Goal: Task Accomplishment & Management: Complete application form

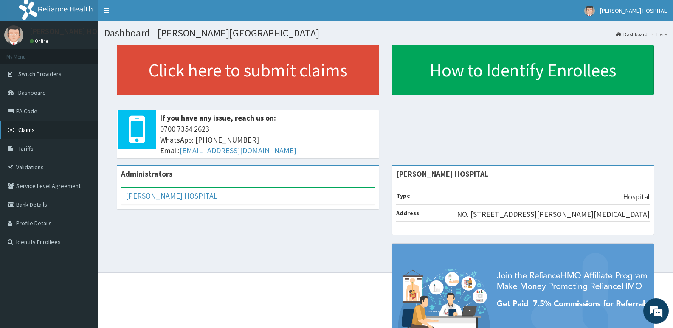
click at [30, 127] on span "Claims" at bounding box center [26, 130] width 17 height 8
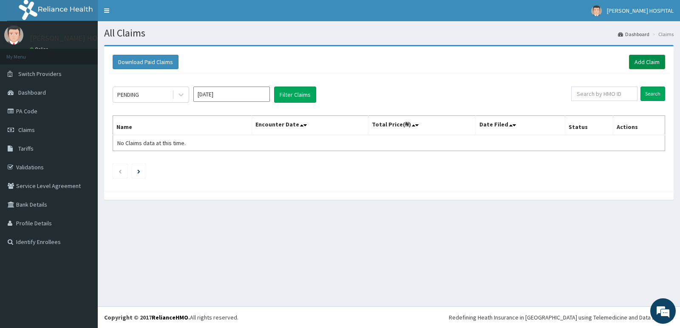
click at [643, 64] on link "Add Claim" at bounding box center [647, 62] width 36 height 14
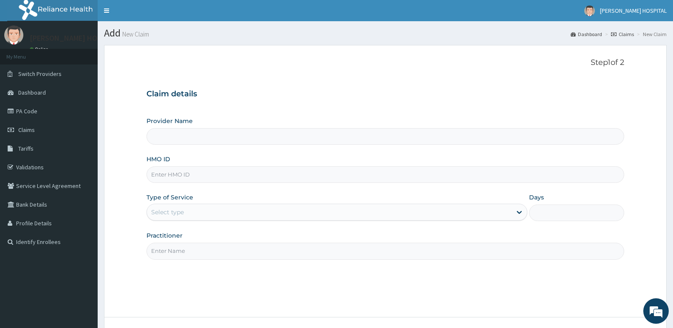
type input "[PERSON_NAME] HOSPITAL"
click at [200, 175] on input "HMO ID" at bounding box center [386, 174] width 478 height 17
paste input "ITX/10391/A"
type input "ITX/10391/A"
click at [186, 217] on div "Select type" at bounding box center [329, 213] width 364 height 14
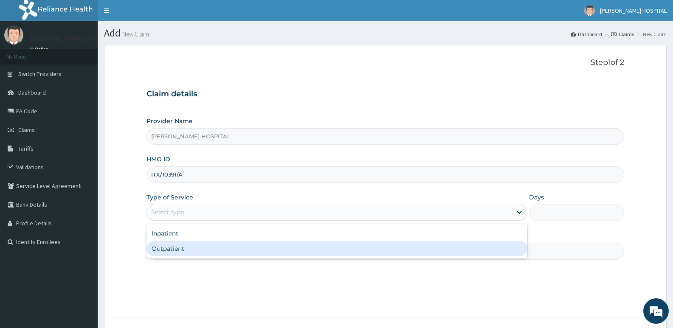
click at [165, 249] on div "Outpatient" at bounding box center [337, 248] width 381 height 15
type input "1"
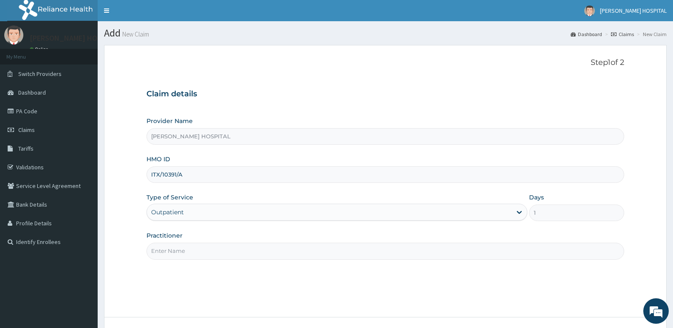
click at [184, 246] on input "Practitioner" at bounding box center [386, 251] width 478 height 17
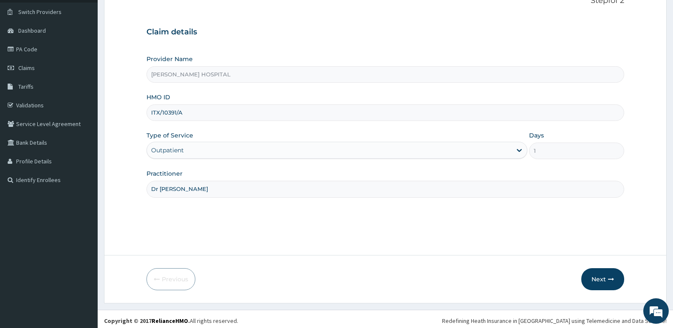
scroll to position [65, 0]
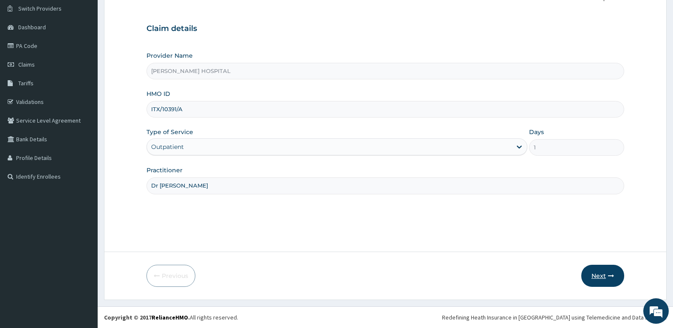
type input "Dr [PERSON_NAME]"
click at [598, 276] on button "Next" at bounding box center [602, 276] width 43 height 22
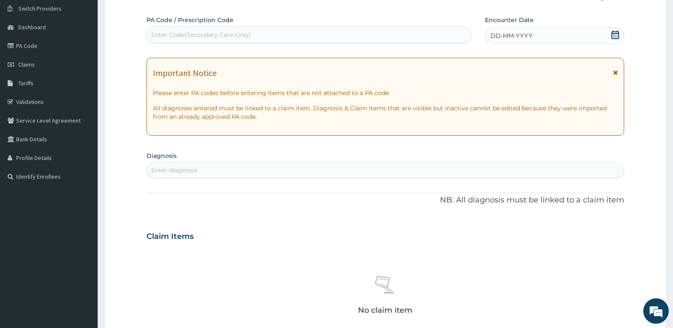
click at [615, 73] on icon at bounding box center [615, 73] width 5 height 6
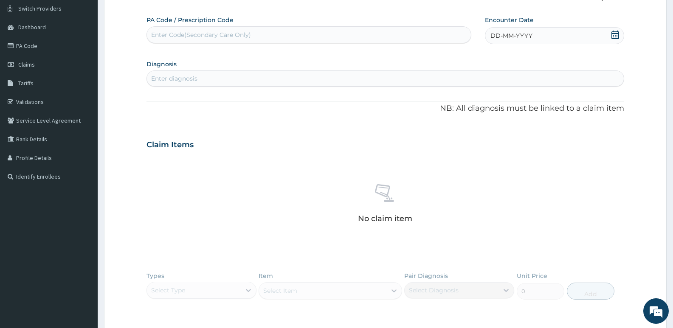
click at [612, 32] on icon at bounding box center [616, 35] width 8 height 8
click at [494, 114] on div "15" at bounding box center [490, 116] width 13 height 13
click at [386, 81] on div "Enter diagnosis" at bounding box center [385, 79] width 477 height 14
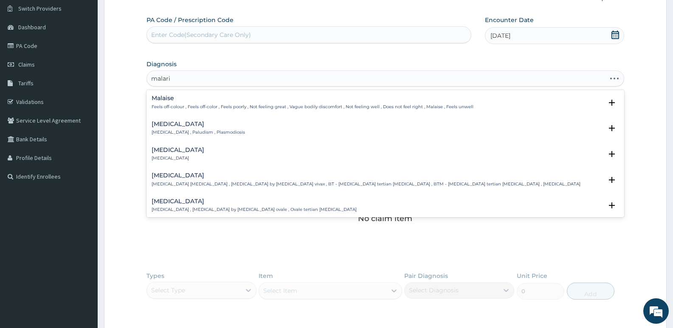
type input "[MEDICAL_DATA]"
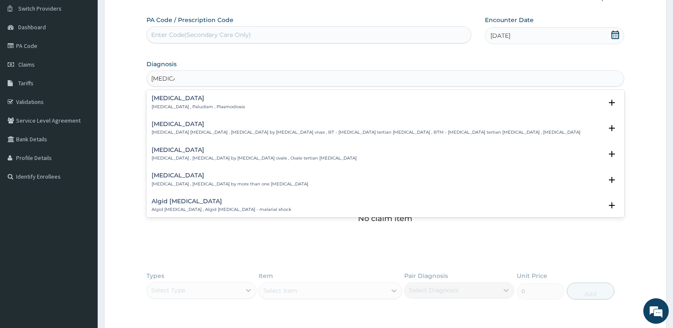
click at [162, 99] on h4 "[MEDICAL_DATA]" at bounding box center [198, 98] width 93 height 6
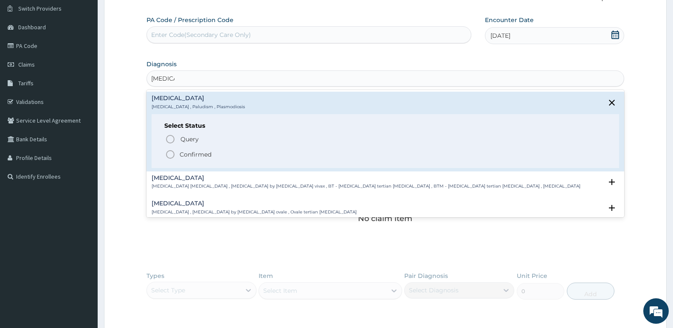
click at [168, 156] on icon "status option filled" at bounding box center [170, 154] width 10 height 10
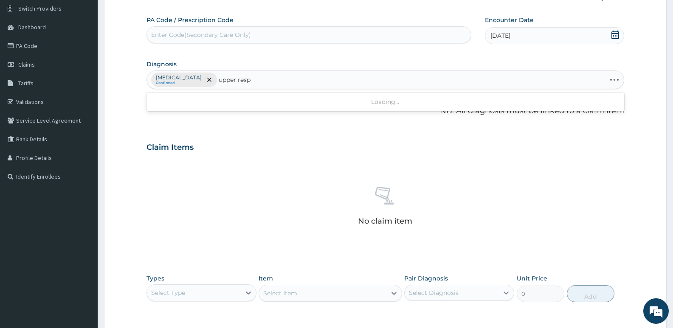
type input "upper respi"
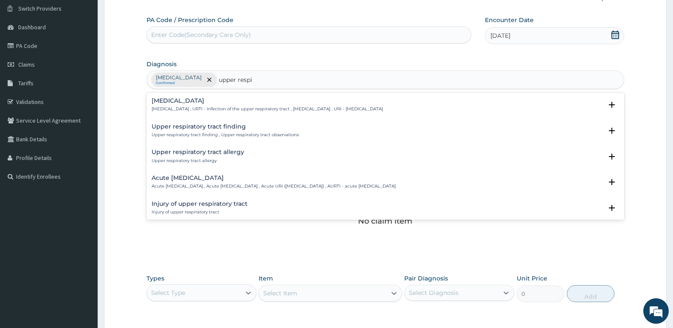
click at [168, 156] on div "Upper respiratory tract allergy Upper respiratory tract allergy" at bounding box center [198, 156] width 93 height 15
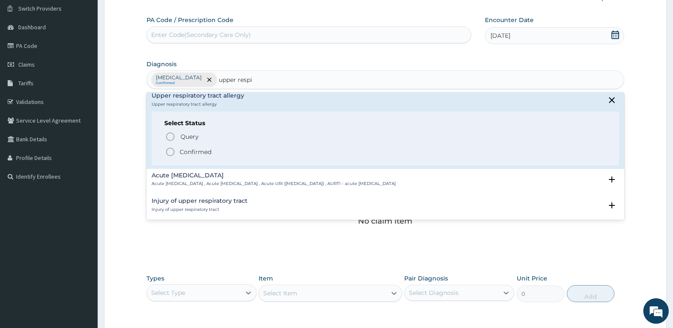
scroll to position [58, 0]
click at [193, 172] on h4 "Acute [MEDICAL_DATA]" at bounding box center [274, 174] width 244 height 6
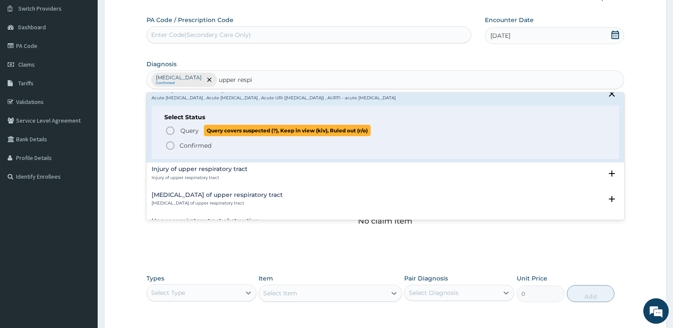
scroll to position [96, 0]
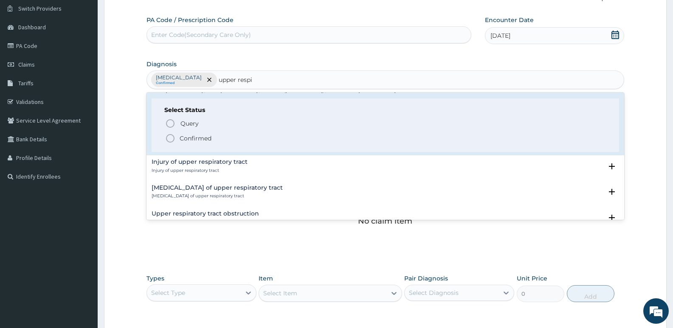
click at [168, 140] on icon "status option filled" at bounding box center [170, 138] width 10 height 10
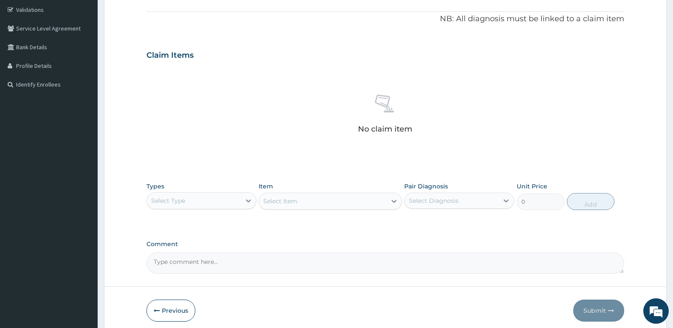
scroll to position [192, 0]
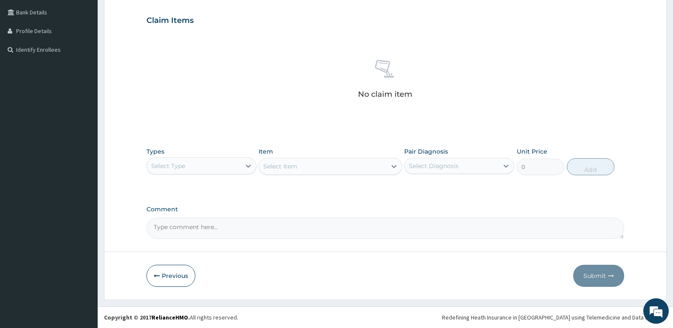
click at [226, 166] on div "Select Type" at bounding box center [194, 166] width 94 height 14
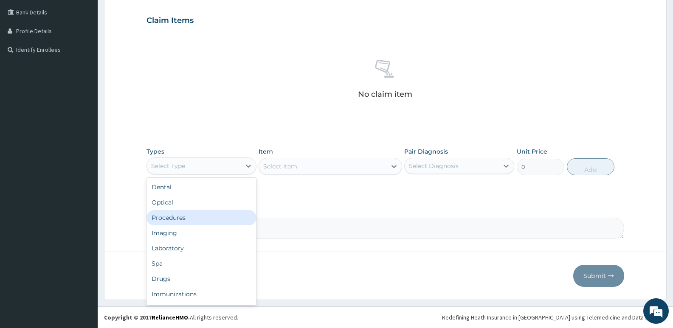
click at [178, 221] on div "Procedures" at bounding box center [202, 217] width 110 height 15
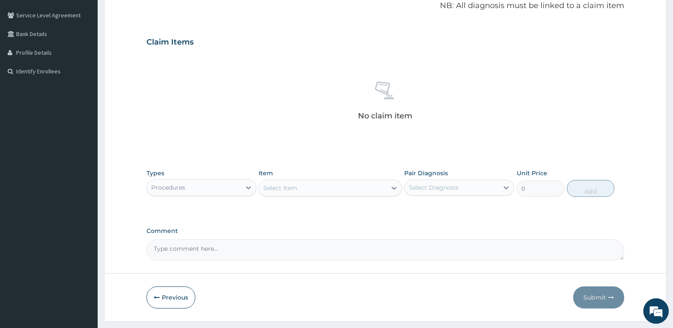
scroll to position [88, 0]
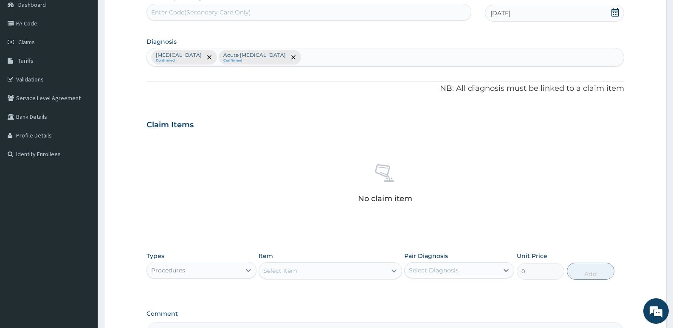
click at [320, 61] on div "[MEDICAL_DATA] Confirmed Acute [MEDICAL_DATA] Confirmed" at bounding box center [385, 57] width 477 height 18
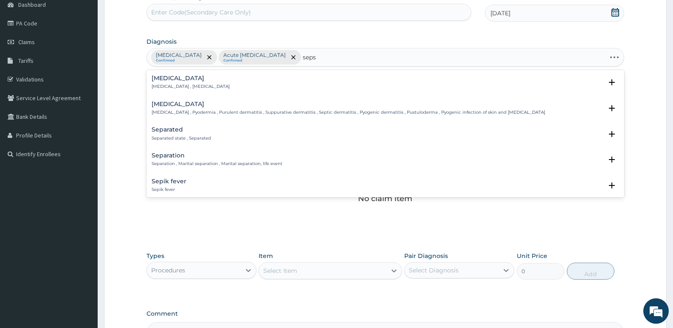
type input "sepsi"
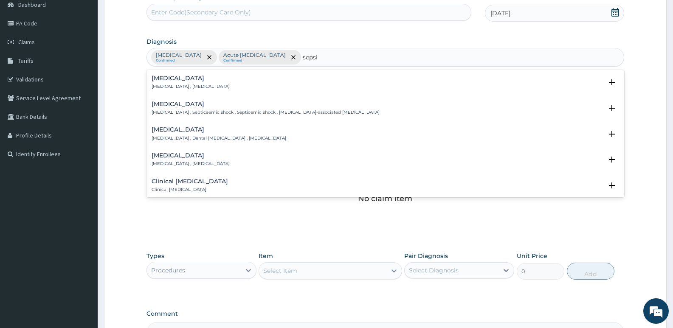
click at [169, 86] on p "[MEDICAL_DATA] , [MEDICAL_DATA]" at bounding box center [191, 87] width 78 height 6
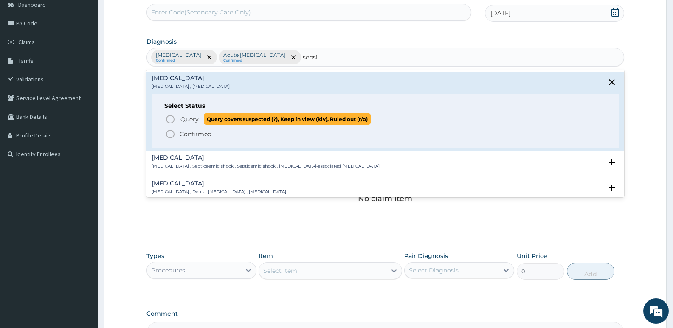
click at [167, 118] on icon "status option query" at bounding box center [170, 119] width 10 height 10
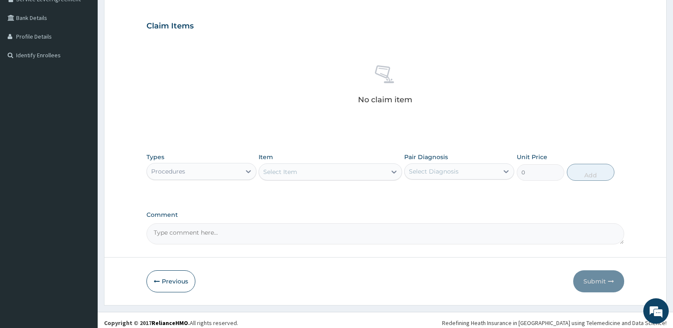
scroll to position [192, 0]
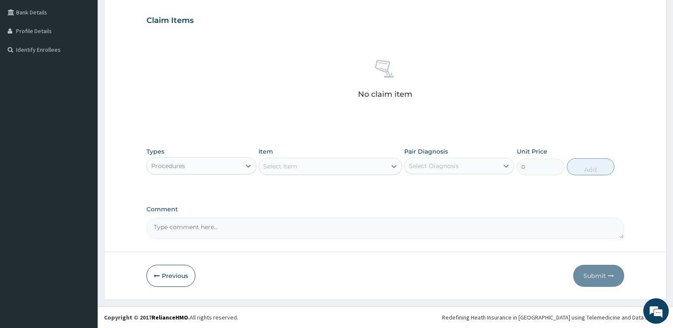
click at [313, 167] on div "Select Item" at bounding box center [322, 167] width 127 height 14
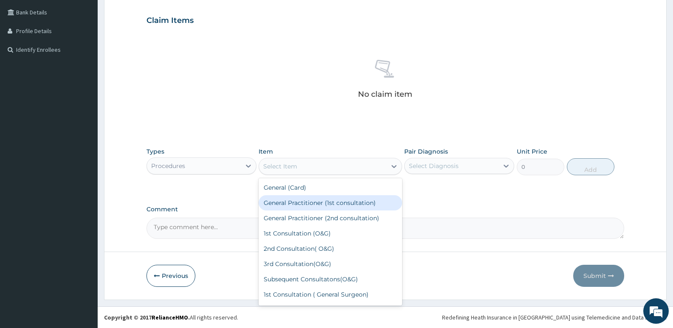
click at [303, 201] on div "General Practitioner (1st consultation)" at bounding box center [330, 202] width 143 height 15
type input "2500"
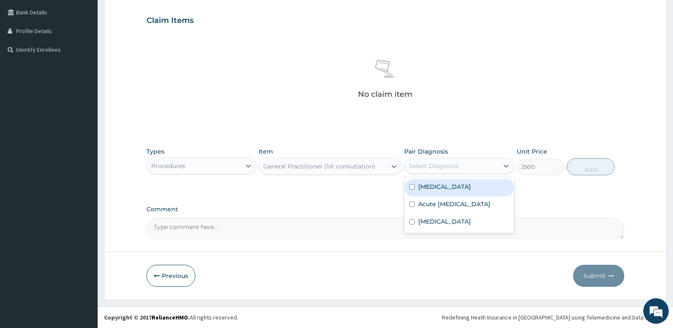
click at [480, 162] on div "Select Diagnosis" at bounding box center [452, 166] width 94 height 14
click at [415, 188] on input "checkbox" at bounding box center [412, 187] width 6 height 6
checkbox input "true"
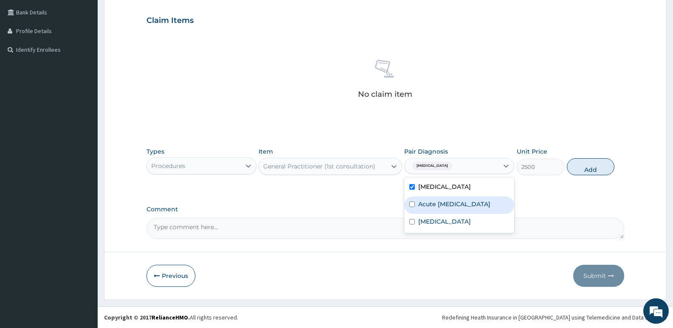
click at [412, 207] on input "checkbox" at bounding box center [412, 205] width 6 height 6
checkbox input "true"
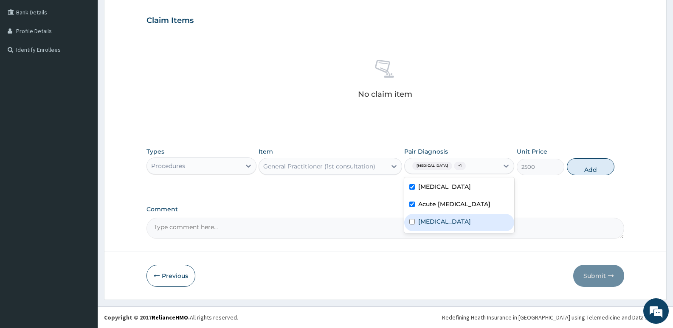
click at [412, 225] on input "checkbox" at bounding box center [412, 222] width 6 height 6
checkbox input "true"
click at [587, 171] on button "Add" at bounding box center [591, 166] width 48 height 17
type input "0"
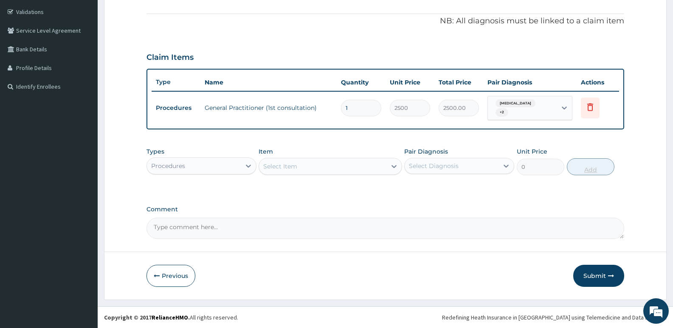
scroll to position [152, 0]
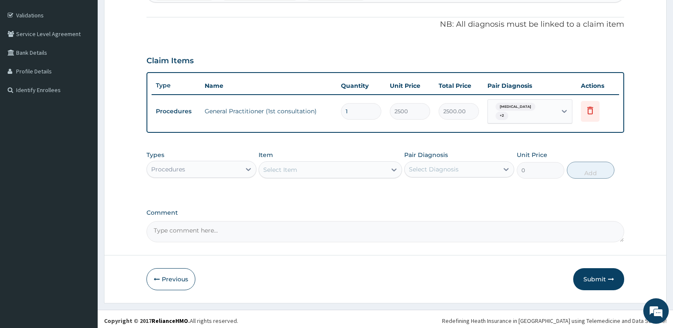
click at [237, 168] on div "Procedures" at bounding box center [194, 170] width 94 height 14
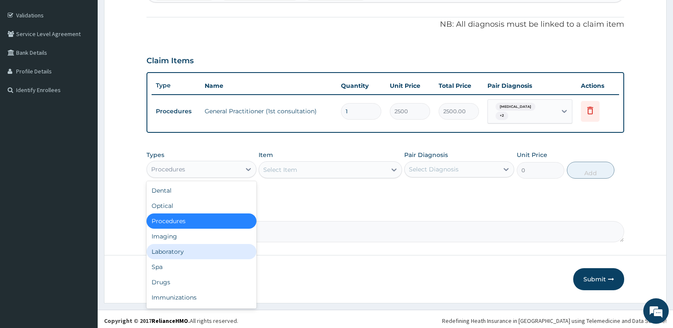
click at [175, 246] on div "Laboratory" at bounding box center [202, 251] width 110 height 15
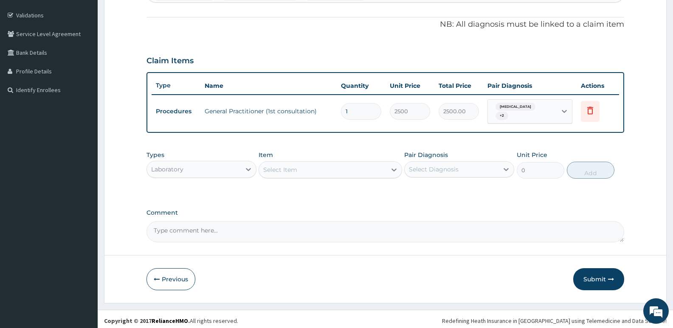
click at [348, 169] on div "Select Item" at bounding box center [322, 170] width 127 height 14
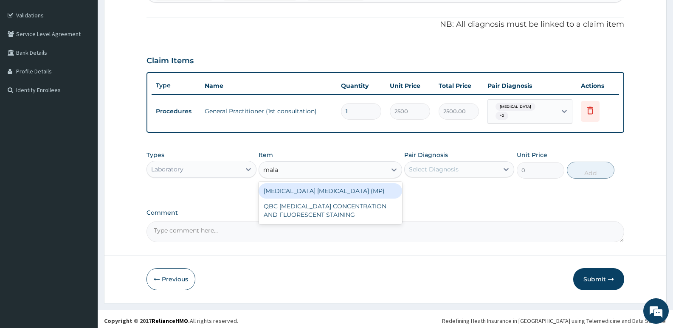
type input "malar"
click at [331, 188] on div "[MEDICAL_DATA] [MEDICAL_DATA] (MP)" at bounding box center [330, 190] width 143 height 15
type input "1400"
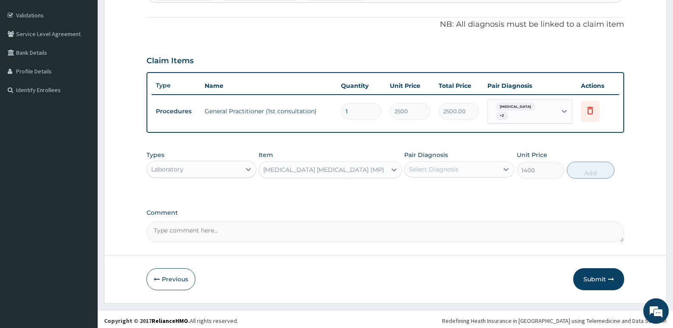
click at [430, 171] on div "Select Diagnosis" at bounding box center [452, 170] width 94 height 14
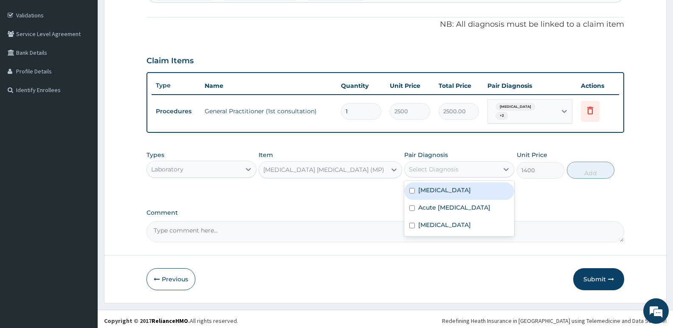
click at [412, 188] on input "checkbox" at bounding box center [412, 191] width 6 height 6
checkbox input "true"
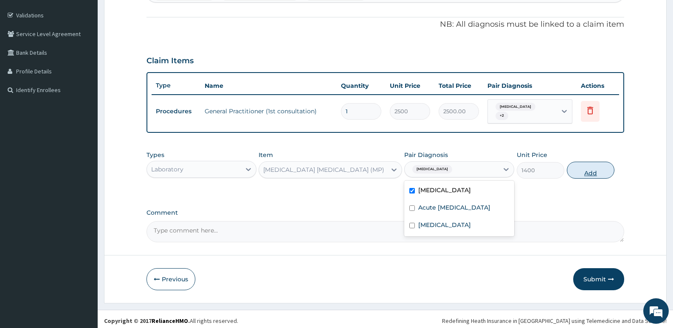
click at [591, 167] on button "Add" at bounding box center [591, 170] width 48 height 17
type input "0"
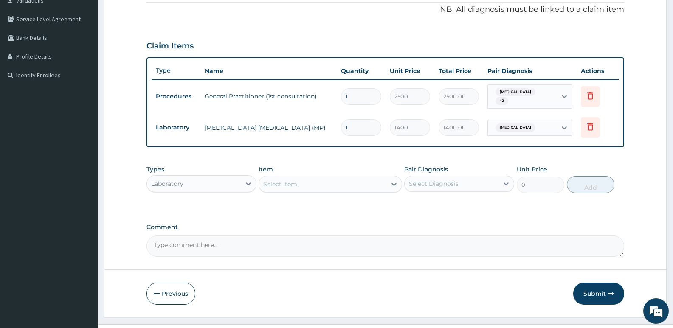
scroll to position [181, 0]
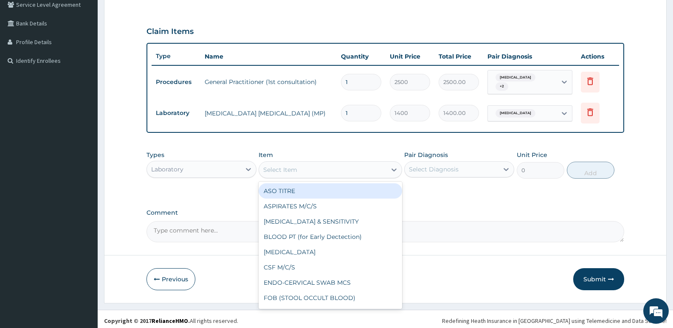
click at [300, 168] on div "Select Item" at bounding box center [322, 170] width 127 height 14
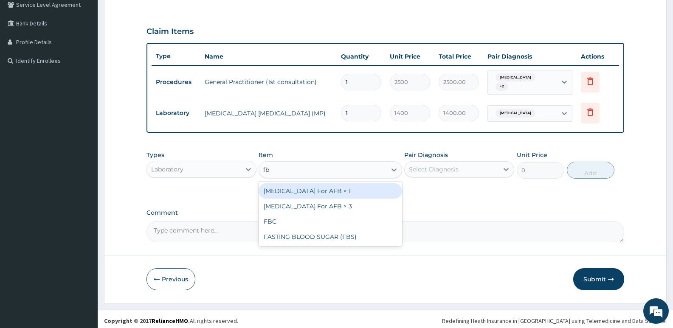
type input "fbc"
click at [286, 193] on div "FBC" at bounding box center [330, 190] width 143 height 15
type input "4000"
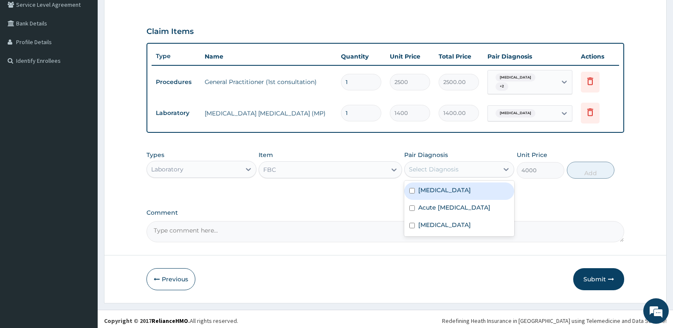
click at [446, 166] on div "Select Diagnosis" at bounding box center [434, 169] width 50 height 8
click at [410, 188] on input "checkbox" at bounding box center [412, 191] width 6 height 6
checkbox input "true"
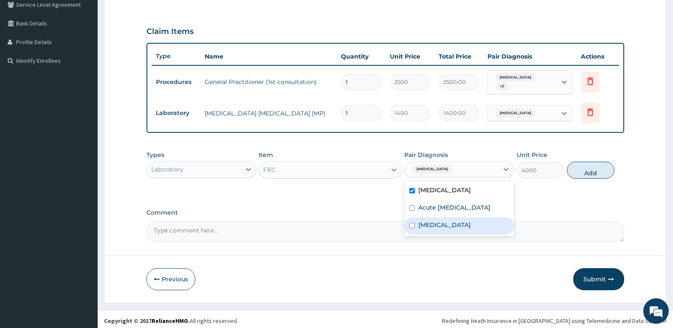
click at [412, 228] on input "checkbox" at bounding box center [412, 226] width 6 height 6
checkbox input "true"
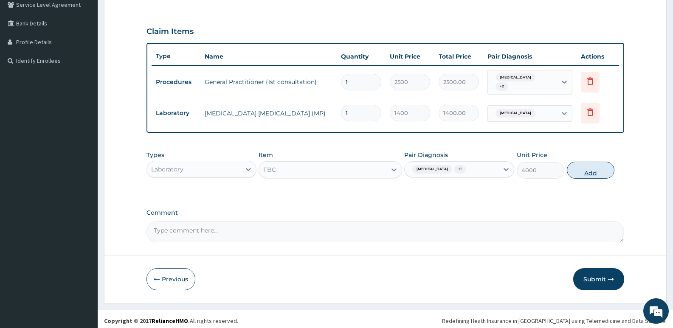
click at [583, 169] on button "Add" at bounding box center [591, 170] width 48 height 17
type input "0"
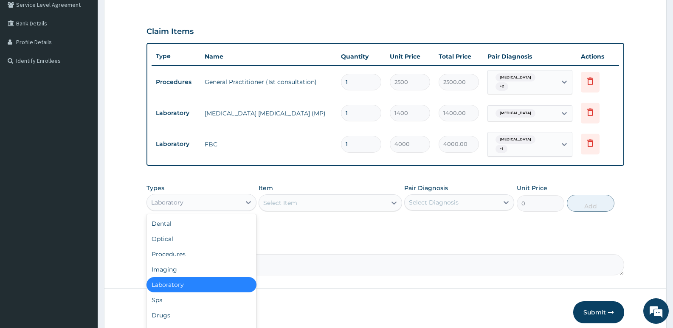
click at [235, 200] on div "Laboratory" at bounding box center [194, 203] width 94 height 14
click at [164, 308] on div "Drugs" at bounding box center [202, 315] width 110 height 15
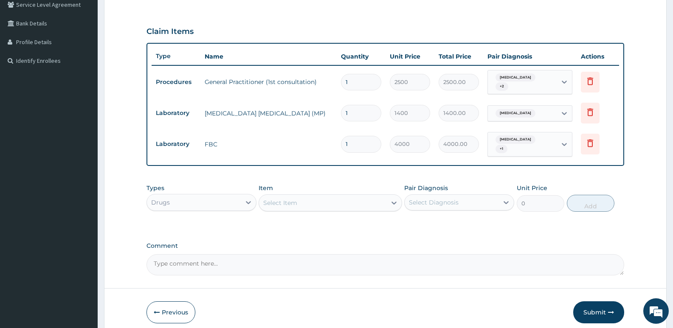
click at [353, 196] on div "Select Item" at bounding box center [322, 203] width 127 height 14
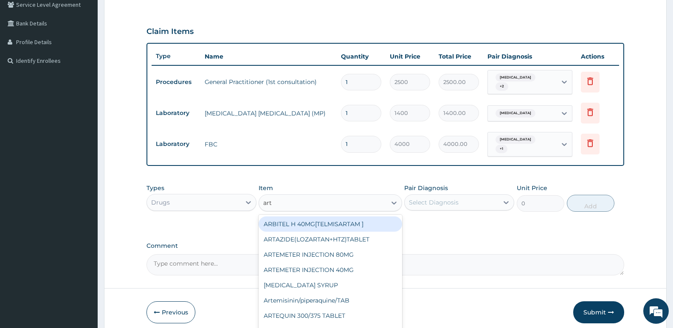
type input "arte"
click at [327, 217] on div "ARTEMETER INJECTION 80MG" at bounding box center [330, 224] width 143 height 15
type input "504"
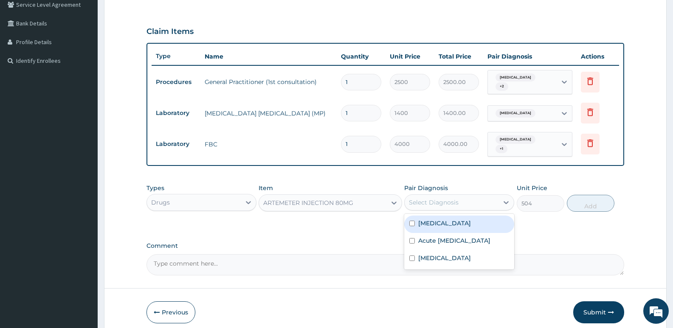
click at [440, 199] on div "Select Diagnosis" at bounding box center [434, 202] width 50 height 8
click at [412, 221] on input "checkbox" at bounding box center [412, 224] width 6 height 6
checkbox input "true"
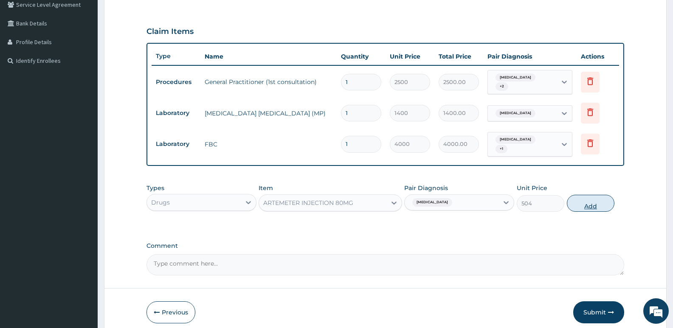
click at [589, 195] on button "Add" at bounding box center [591, 203] width 48 height 17
type input "0"
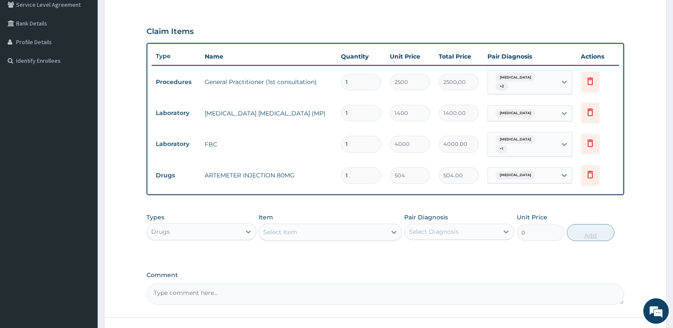
type input "0.00"
type input "6"
type input "3024.00"
type input "6"
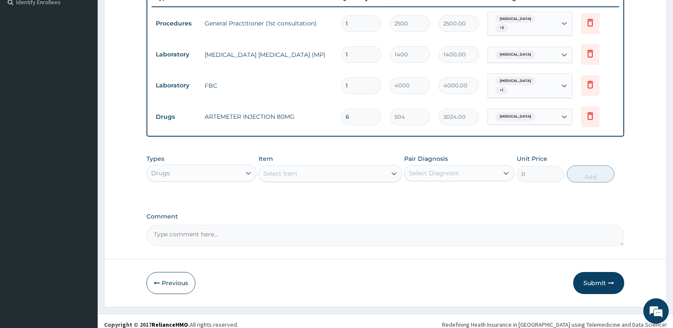
click at [324, 171] on div "Select Item" at bounding box center [322, 174] width 127 height 14
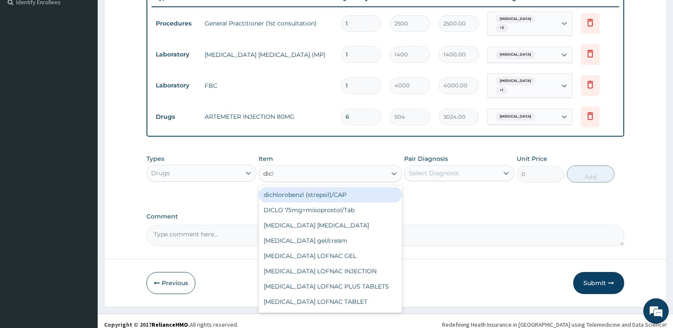
type input "diclo"
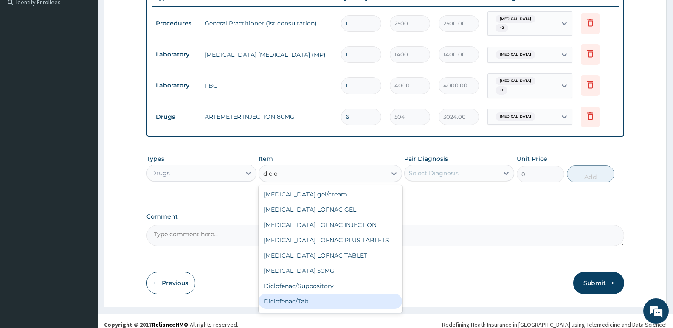
scroll to position [17, 0]
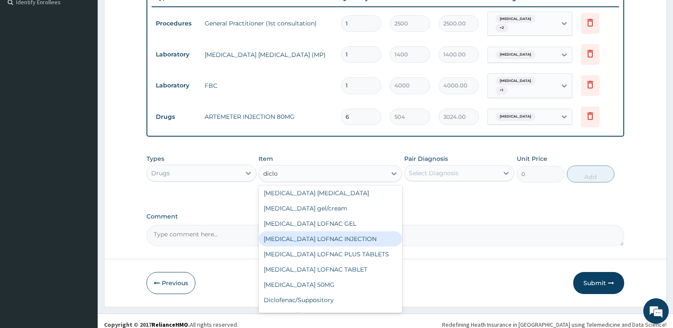
click at [327, 231] on div "[MEDICAL_DATA] LOFNAC INJECTION" at bounding box center [330, 238] width 143 height 15
type input "126"
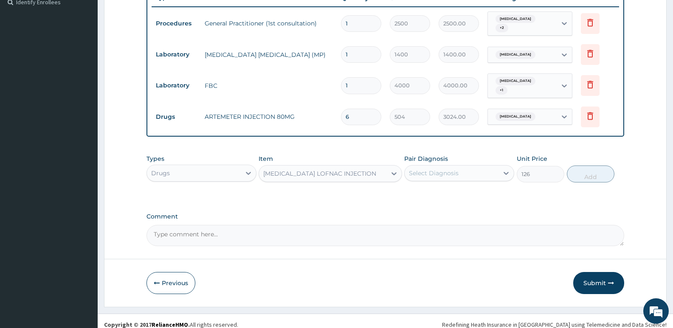
click at [434, 171] on div "Select Diagnosis" at bounding box center [452, 173] width 94 height 14
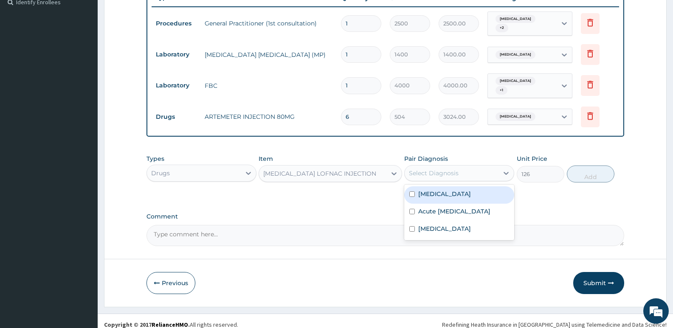
click at [412, 192] on input "checkbox" at bounding box center [412, 195] width 6 height 6
checkbox input "true"
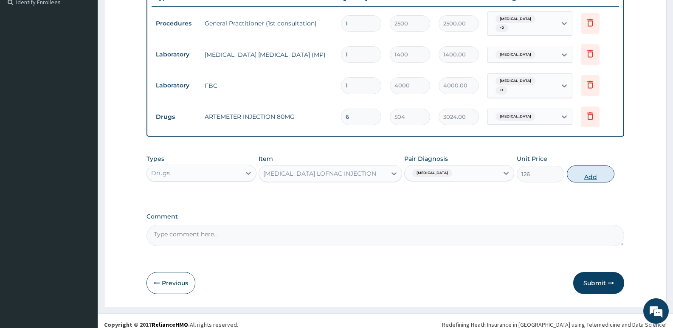
click at [589, 169] on button "Add" at bounding box center [591, 174] width 48 height 17
type input "0"
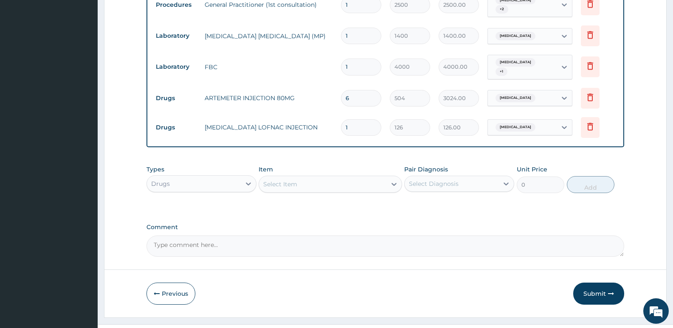
scroll to position [269, 0]
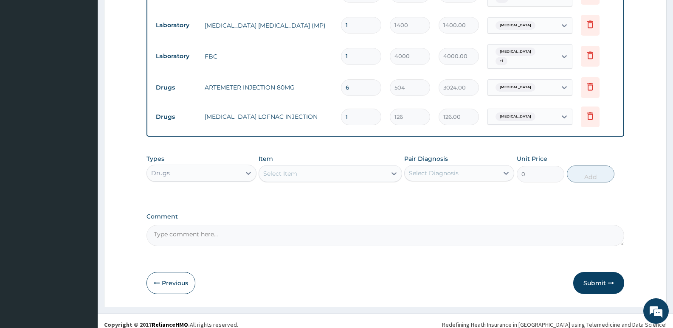
click at [325, 167] on div "Select Item" at bounding box center [322, 174] width 127 height 14
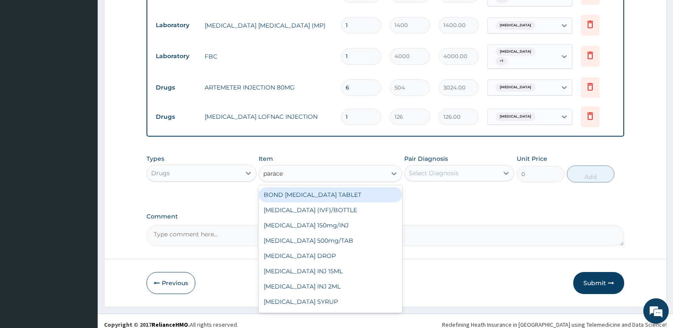
type input "paracet"
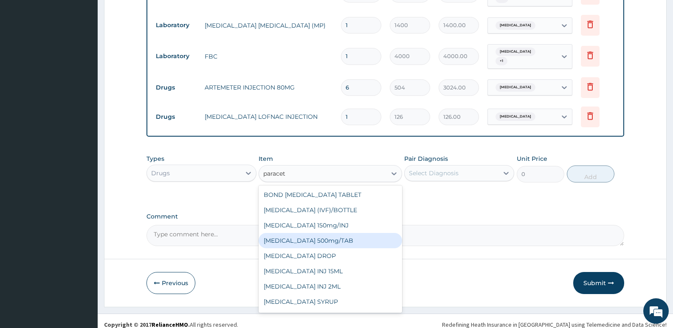
click at [310, 234] on div "[MEDICAL_DATA] 500mg/TAB" at bounding box center [330, 240] width 143 height 15
type input "13"
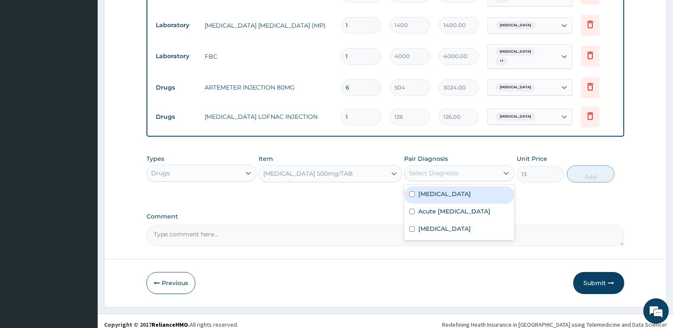
click at [439, 169] on div "Select Diagnosis" at bounding box center [434, 173] width 50 height 8
click at [413, 192] on input "checkbox" at bounding box center [412, 195] width 6 height 6
checkbox input "true"
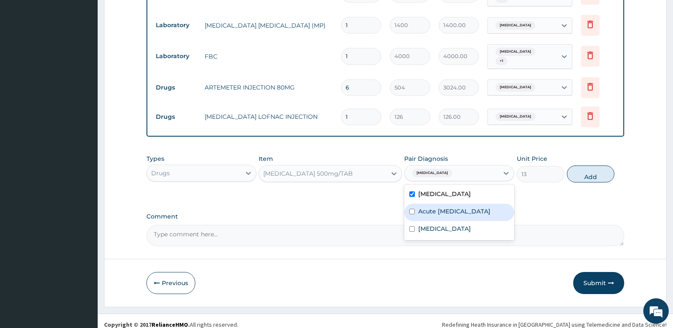
click at [413, 209] on input "checkbox" at bounding box center [412, 212] width 6 height 6
checkbox input "true"
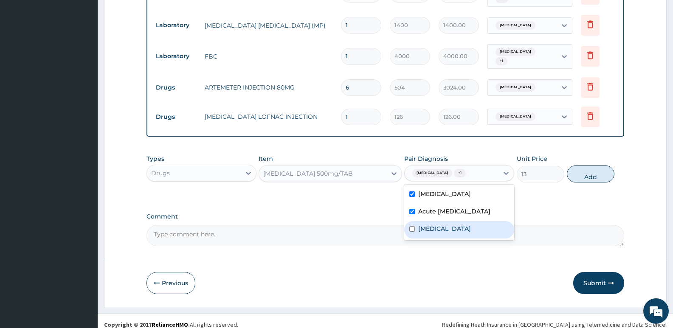
click at [412, 229] on input "checkbox" at bounding box center [412, 229] width 6 height 6
checkbox input "true"
click at [590, 169] on button "Add" at bounding box center [591, 174] width 48 height 17
type input "0"
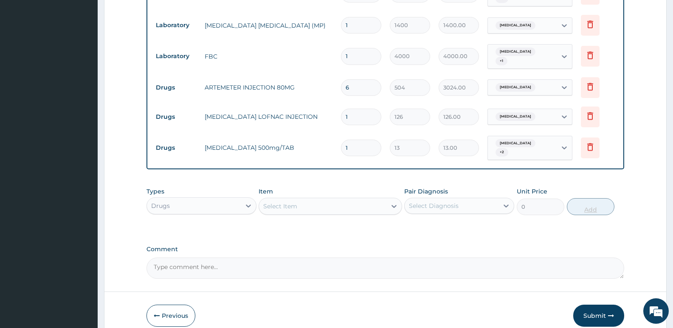
type input "18"
type input "234.00"
type input "18"
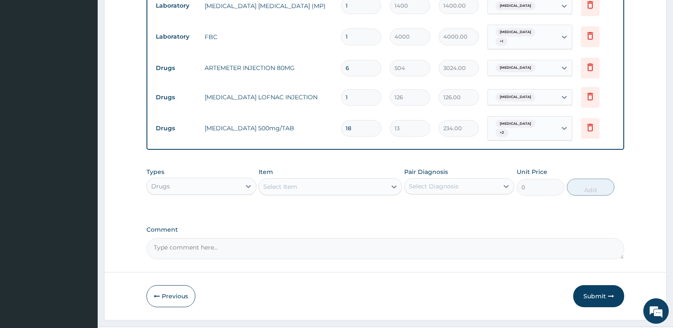
scroll to position [299, 0]
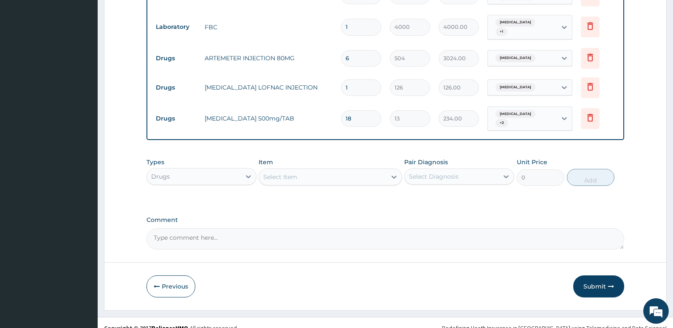
click at [307, 170] on div "Select Item" at bounding box center [322, 177] width 127 height 14
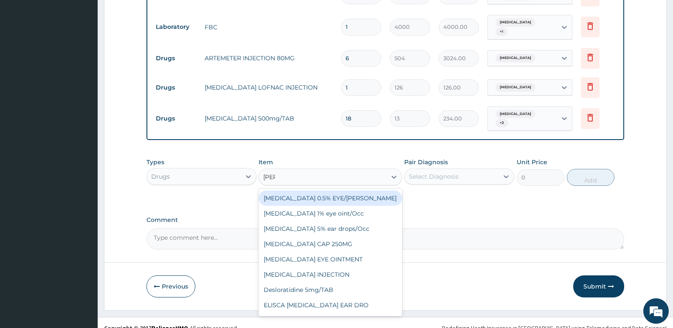
type input "lorat"
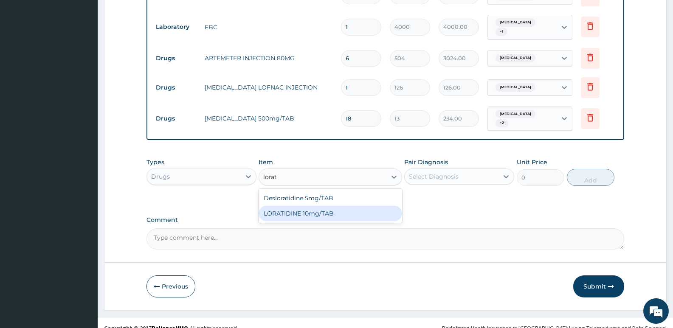
click at [299, 206] on div "LORATIDINE 10mg/TAB" at bounding box center [330, 213] width 143 height 15
type input "28"
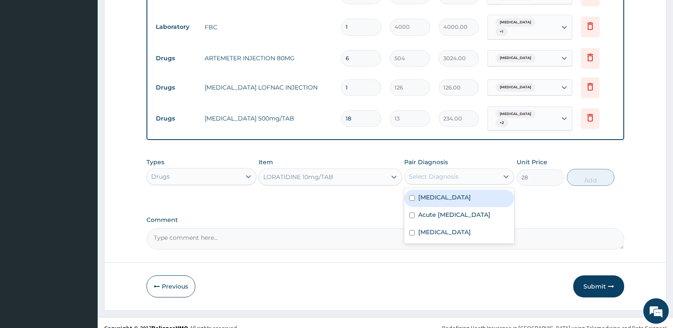
click at [435, 172] on div "Select Diagnosis" at bounding box center [434, 176] width 50 height 8
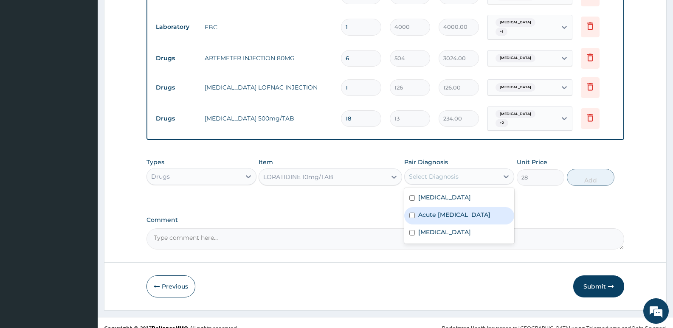
click at [412, 213] on input "checkbox" at bounding box center [412, 216] width 6 height 6
checkbox input "true"
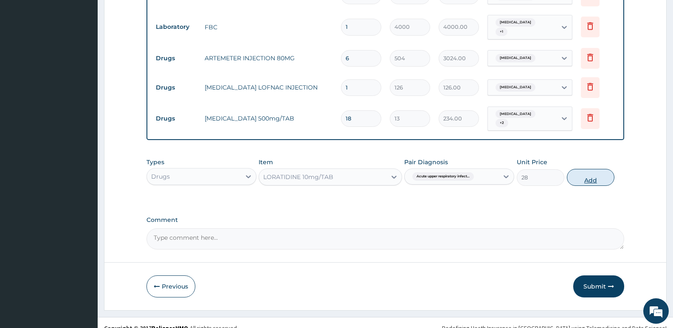
click at [588, 171] on button "Add" at bounding box center [591, 177] width 48 height 17
type input "0"
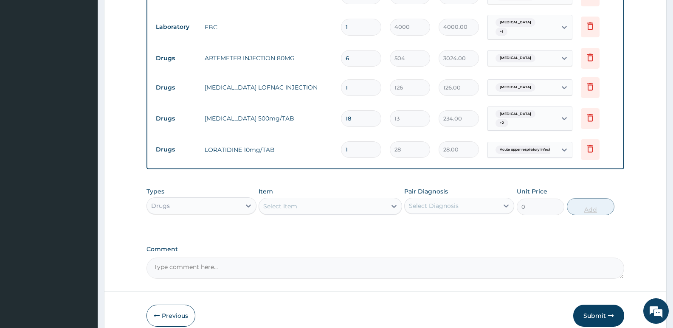
type input "0.00"
type input "5"
type input "140.00"
type input "5"
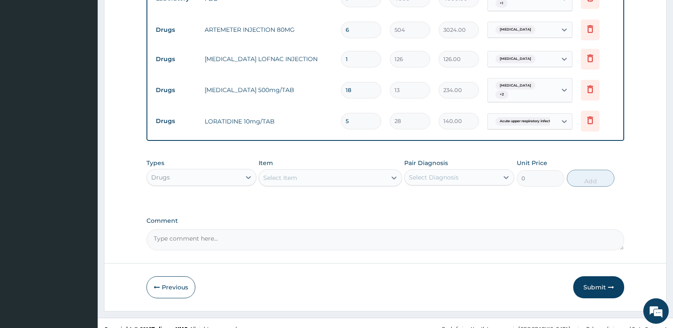
scroll to position [328, 0]
click at [600, 277] on button "Submit" at bounding box center [598, 287] width 51 height 22
